Goal: Check status: Check status

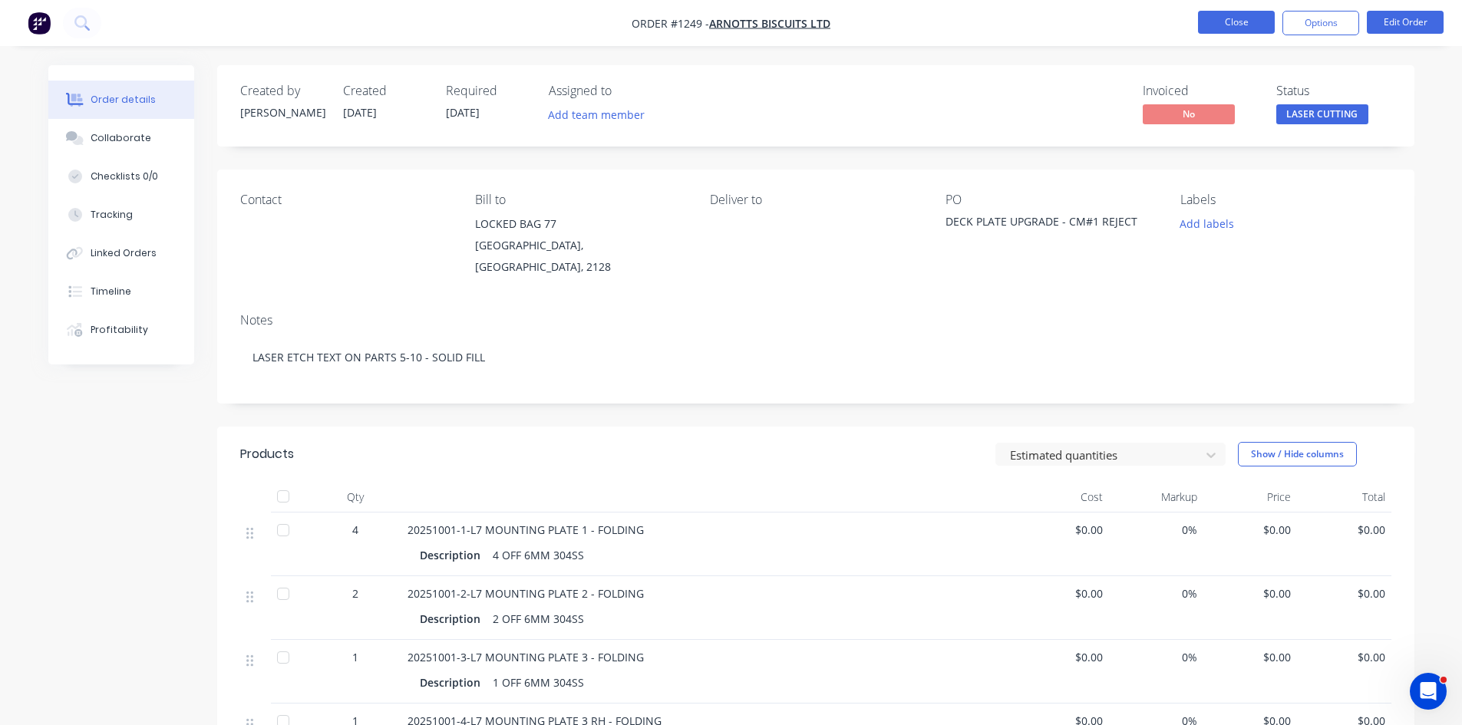
click at [1242, 25] on button "Close" at bounding box center [1236, 22] width 77 height 23
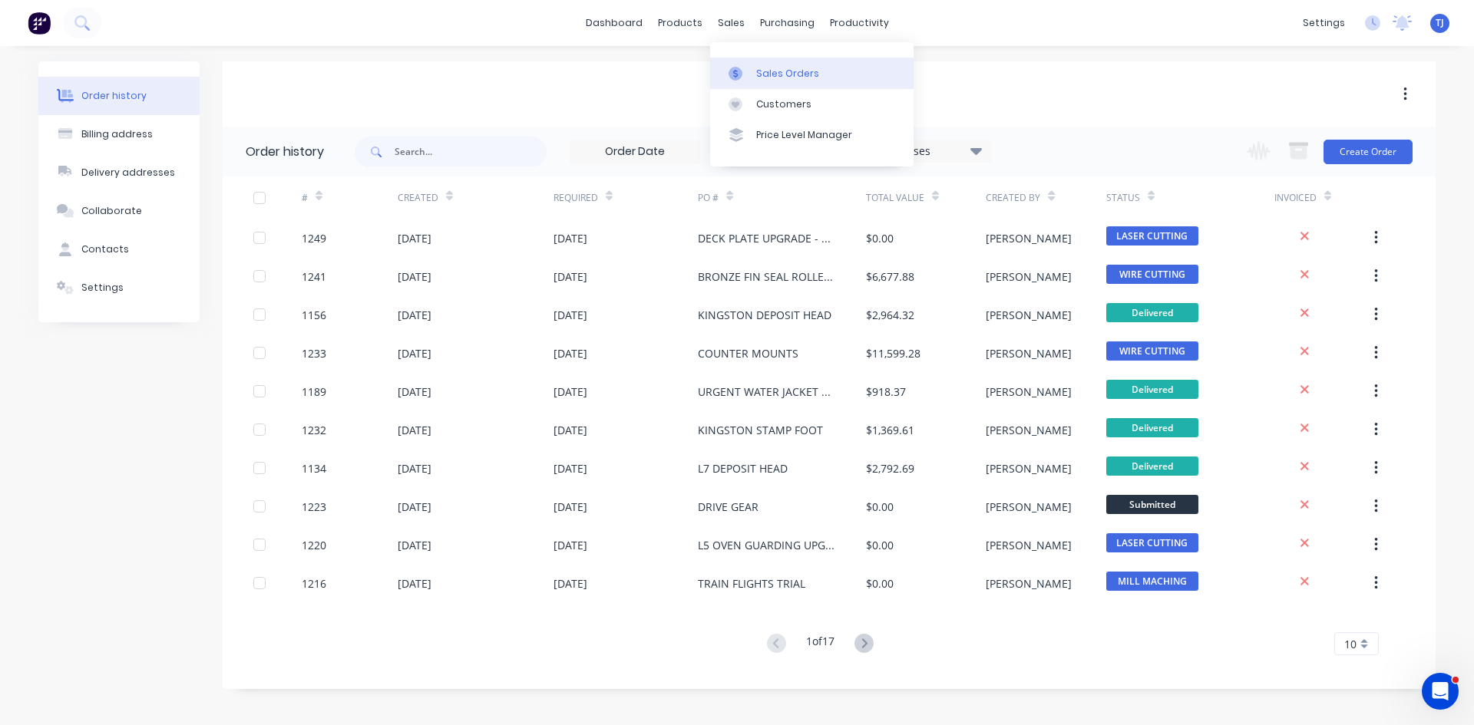
click at [767, 71] on div "Sales Orders" at bounding box center [787, 74] width 63 height 14
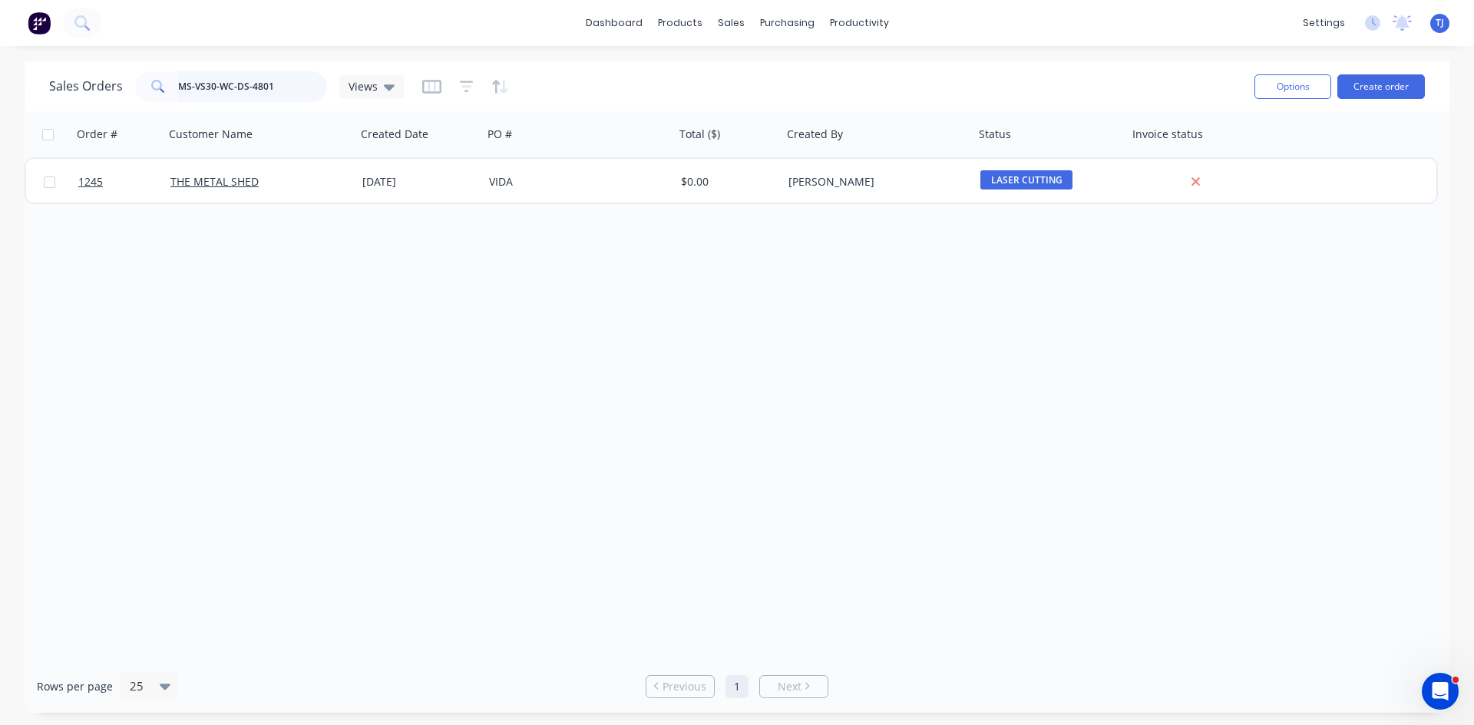
click at [227, 101] on input "MS-VS30-WC-DS-4801" at bounding box center [253, 86] width 150 height 31
click at [228, 100] on input "MS-VS30-WC-DS-4801" at bounding box center [253, 86] width 150 height 31
drag, startPoint x: 228, startPoint y: 100, endPoint x: 236, endPoint y: 68, distance: 33.3
click at [228, 99] on input "MS-VS30-WC-DS-4801" at bounding box center [253, 86] width 150 height 31
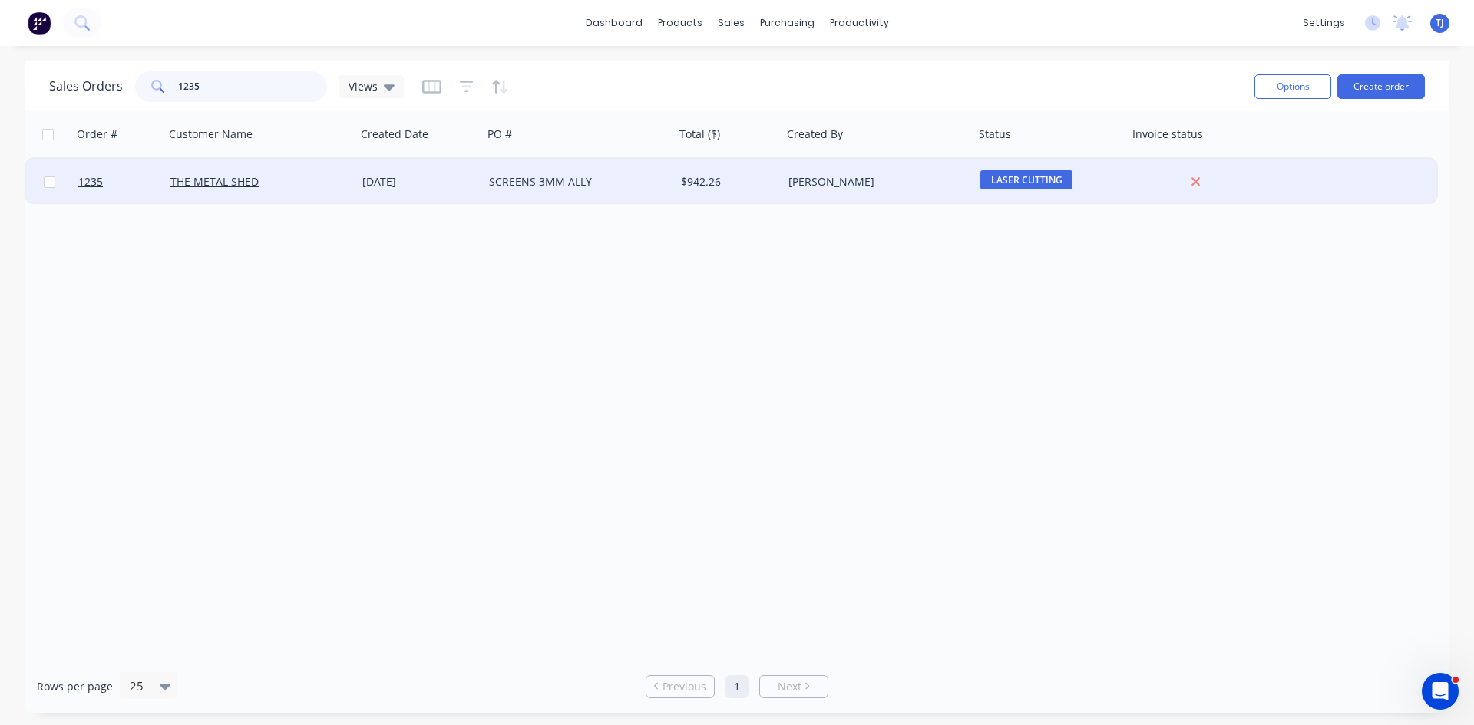
type input "1235"
click at [508, 186] on div "SCREENS 3MM ALLY" at bounding box center [574, 181] width 170 height 15
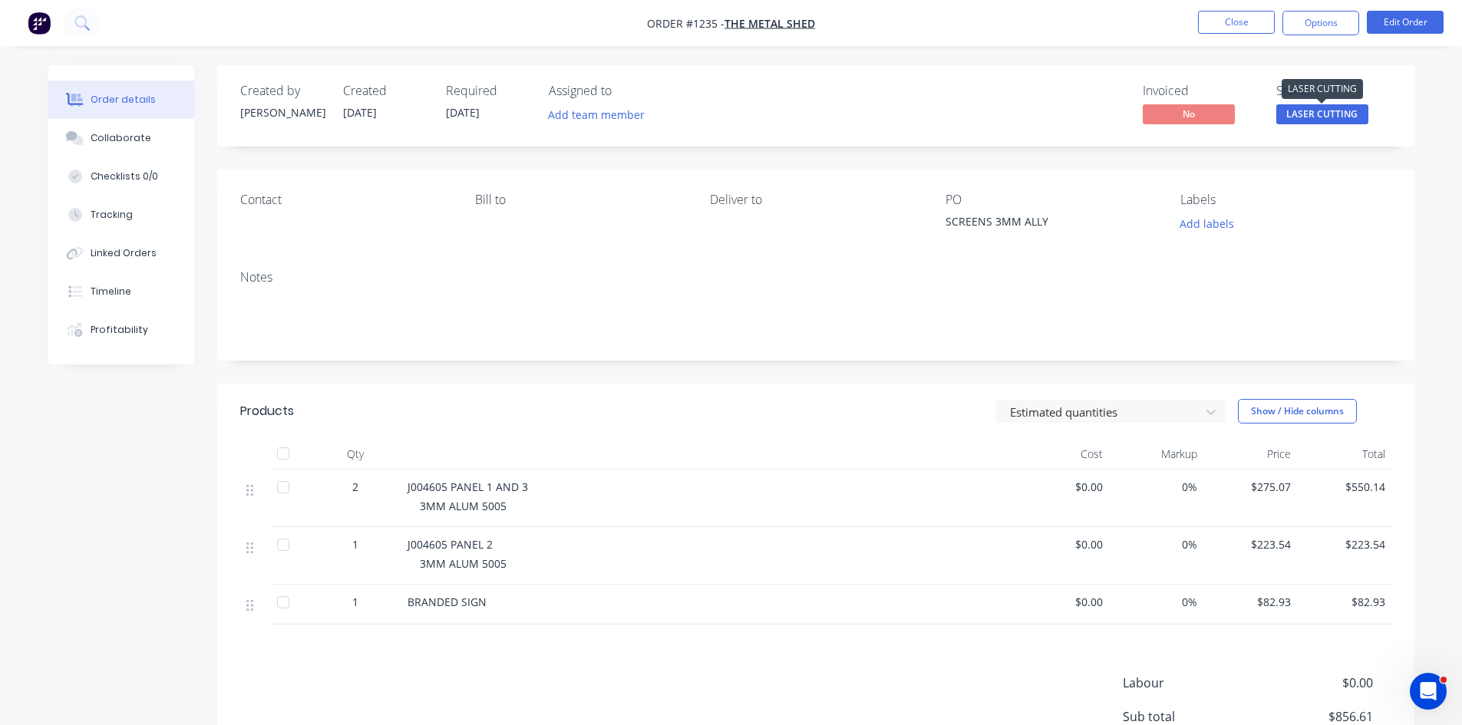
click at [1297, 114] on span "LASER CUTTING" at bounding box center [1322, 113] width 92 height 19
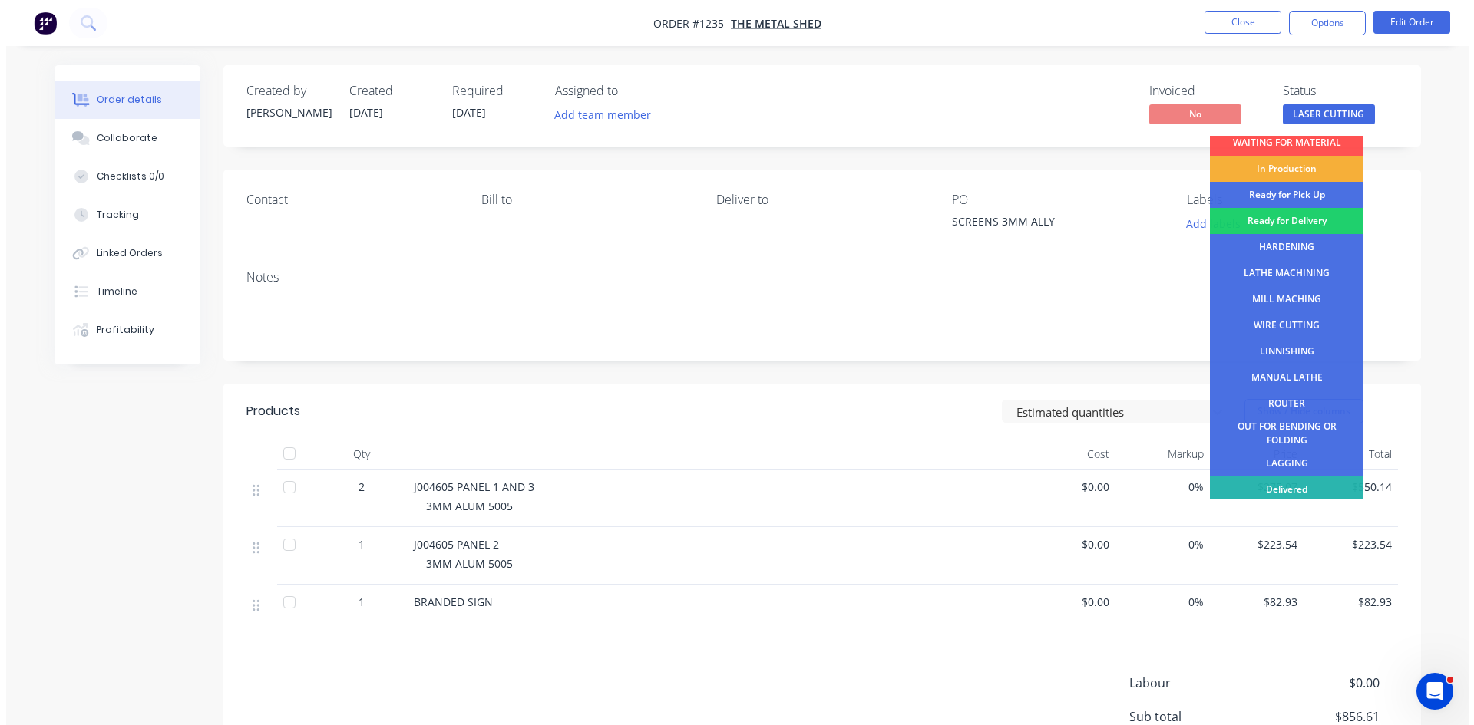
scroll to position [62, 0]
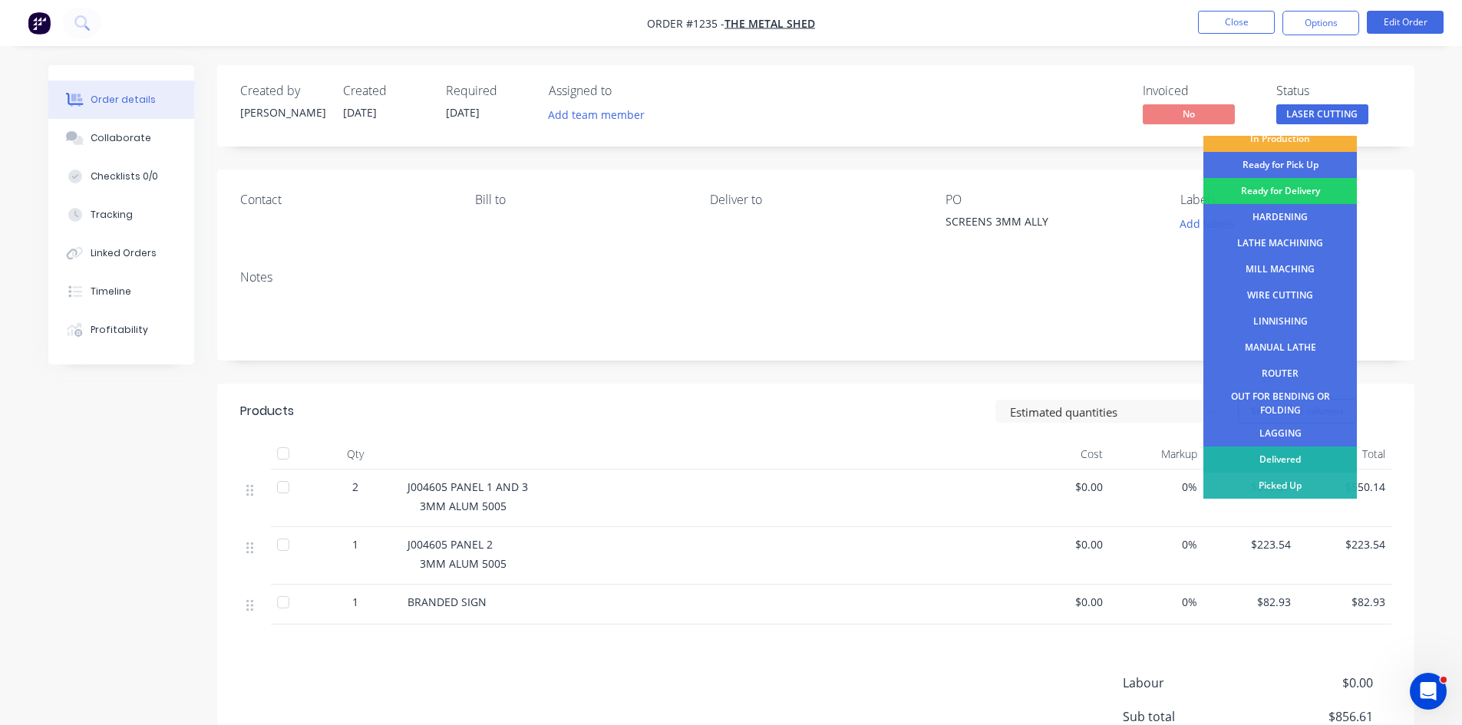
click at [1296, 460] on div "Delivered" at bounding box center [1279, 460] width 153 height 26
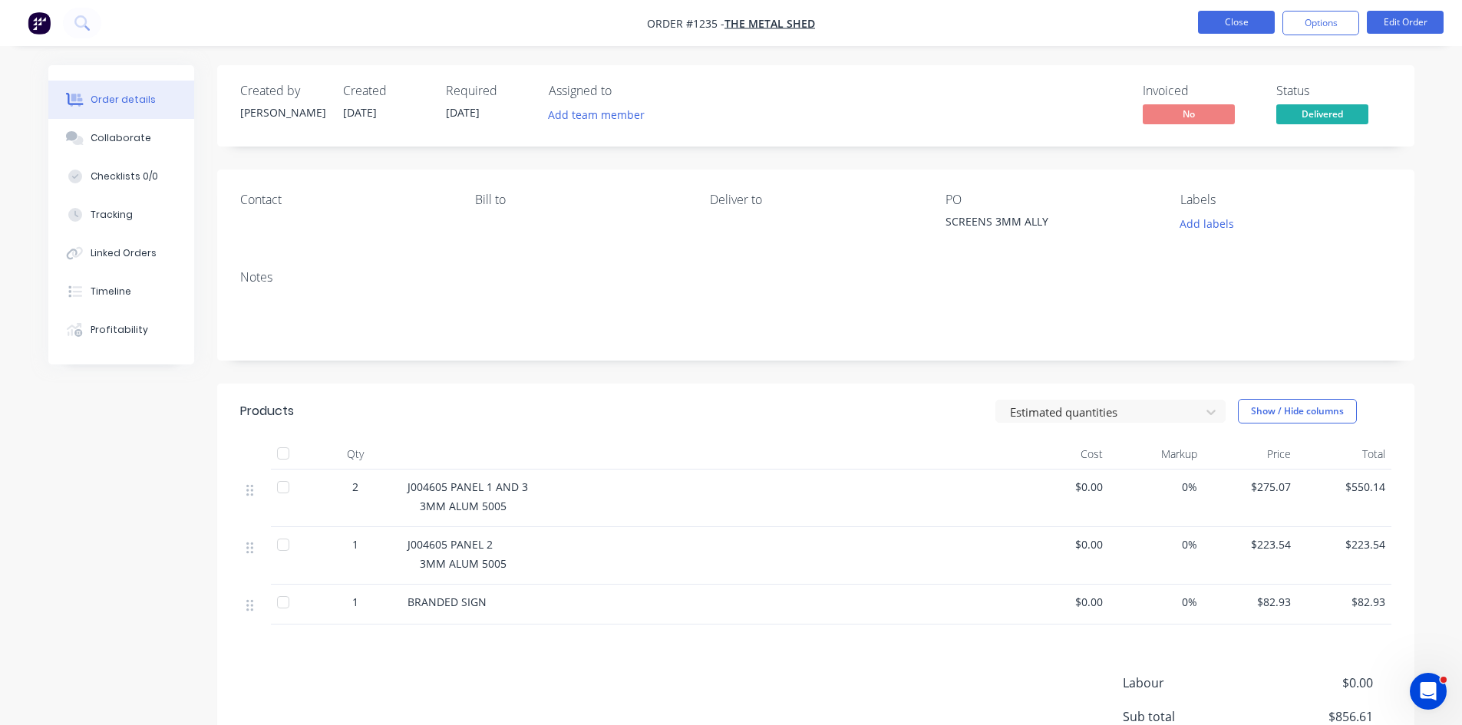
click at [1216, 18] on button "Close" at bounding box center [1236, 22] width 77 height 23
